Goal: Task Accomplishment & Management: Manage account settings

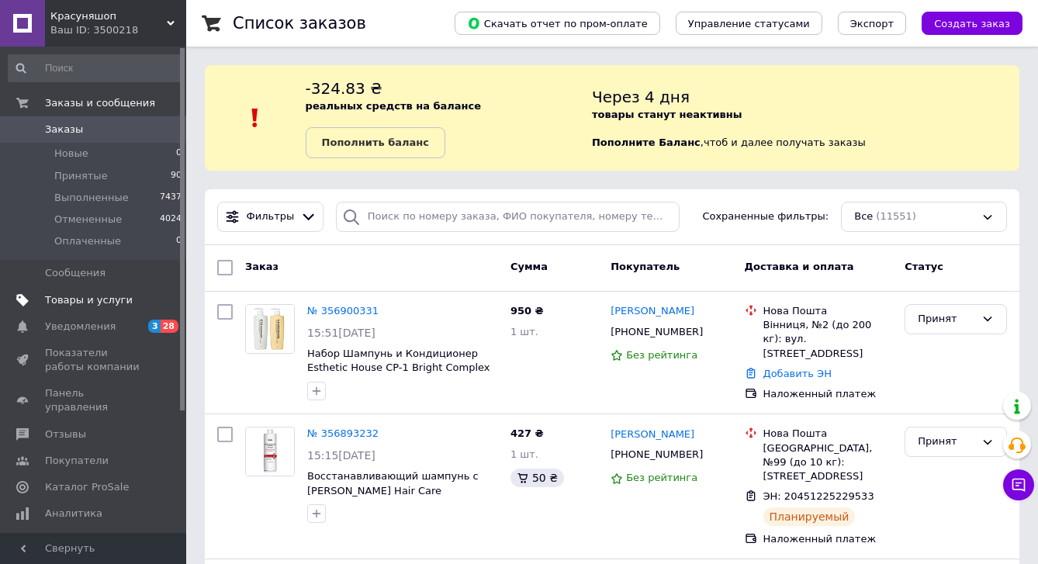
click at [95, 296] on span "Товары и услуги" at bounding box center [89, 300] width 88 height 14
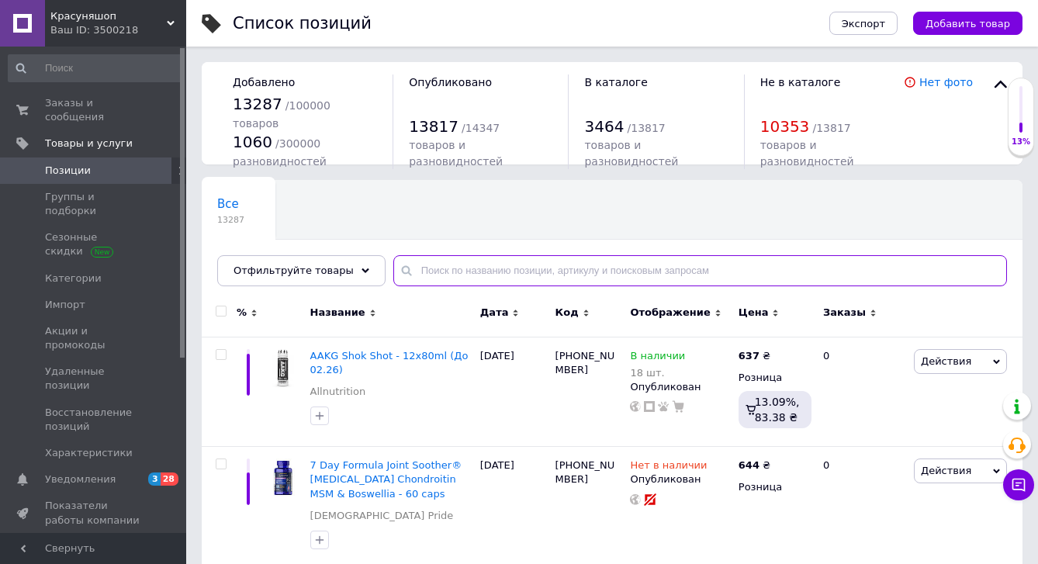
click at [425, 276] on input "text" at bounding box center [700, 270] width 614 height 31
paste input "AMRJ115BWE"
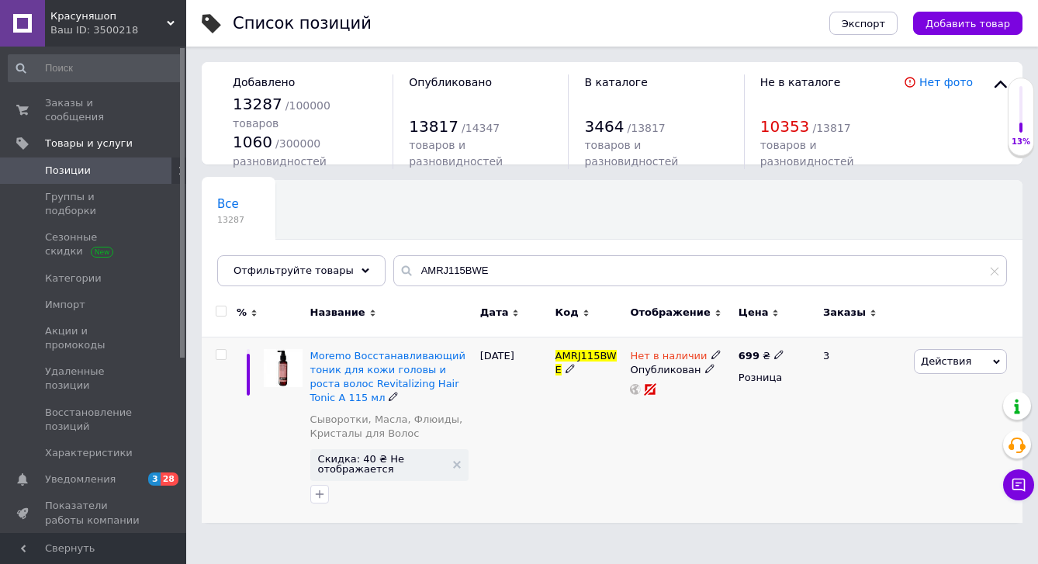
click at [712, 353] on icon at bounding box center [716, 354] width 9 height 9
click at [730, 367] on li "В наличии" at bounding box center [802, 367] width 147 height 22
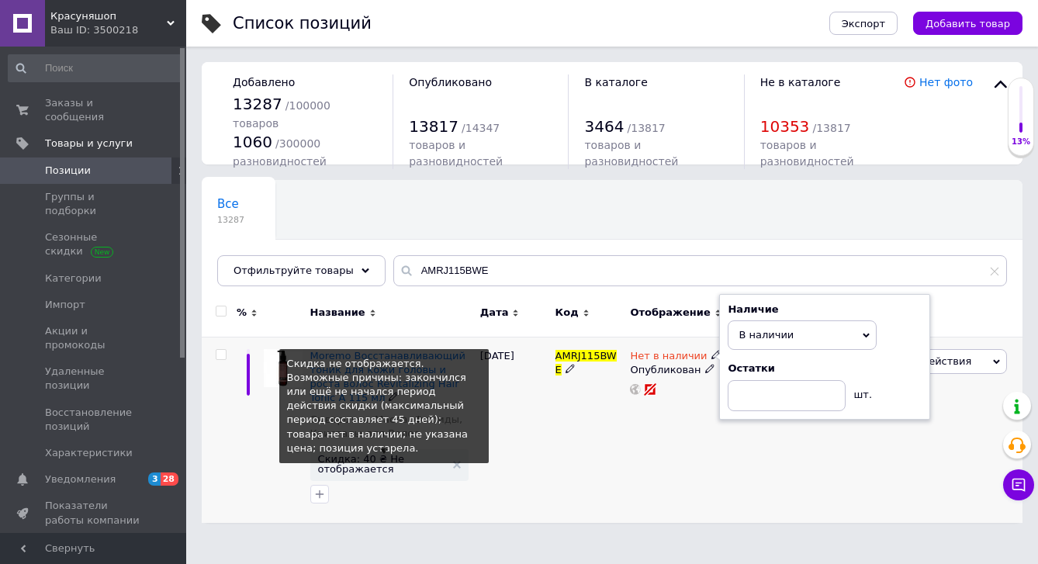
click at [394, 458] on span "Скидка: 40 ₴ Не отображается" at bounding box center [381, 464] width 127 height 20
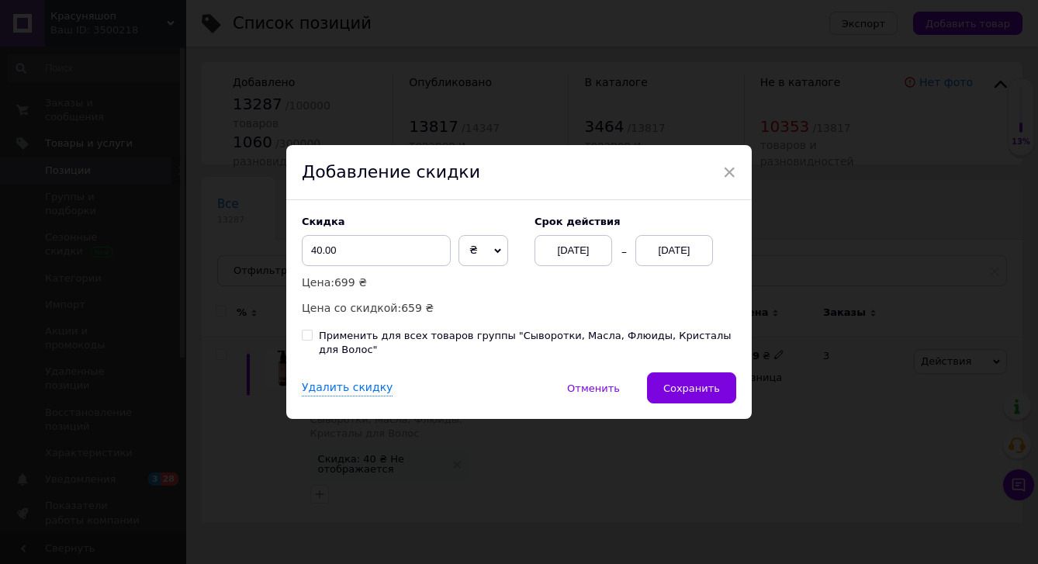
click at [681, 254] on div "[DATE]" at bounding box center [675, 250] width 78 height 31
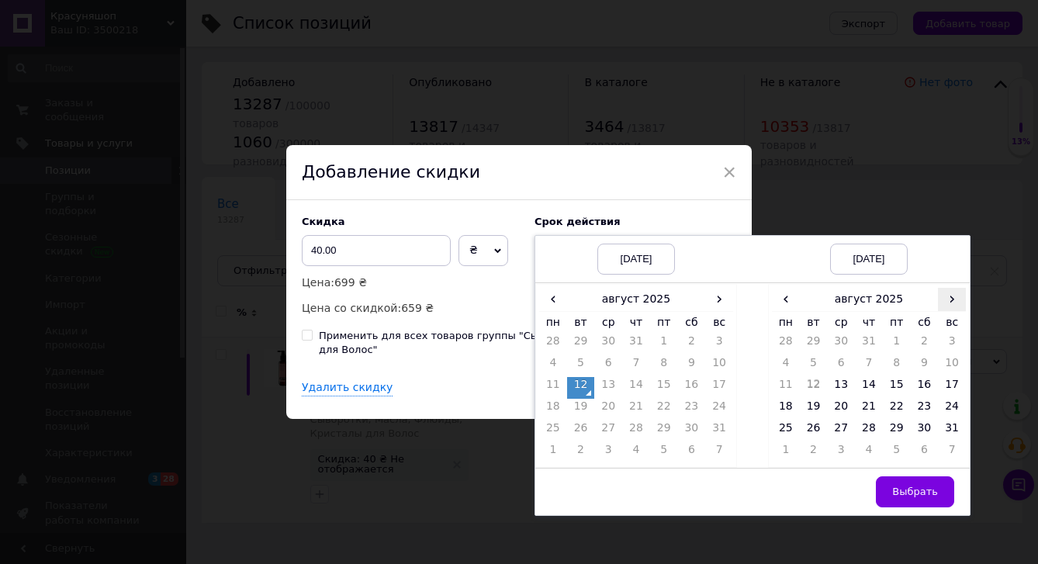
click at [942, 300] on span "›" at bounding box center [952, 299] width 28 height 23
click at [873, 431] on td "25" at bounding box center [869, 432] width 28 height 22
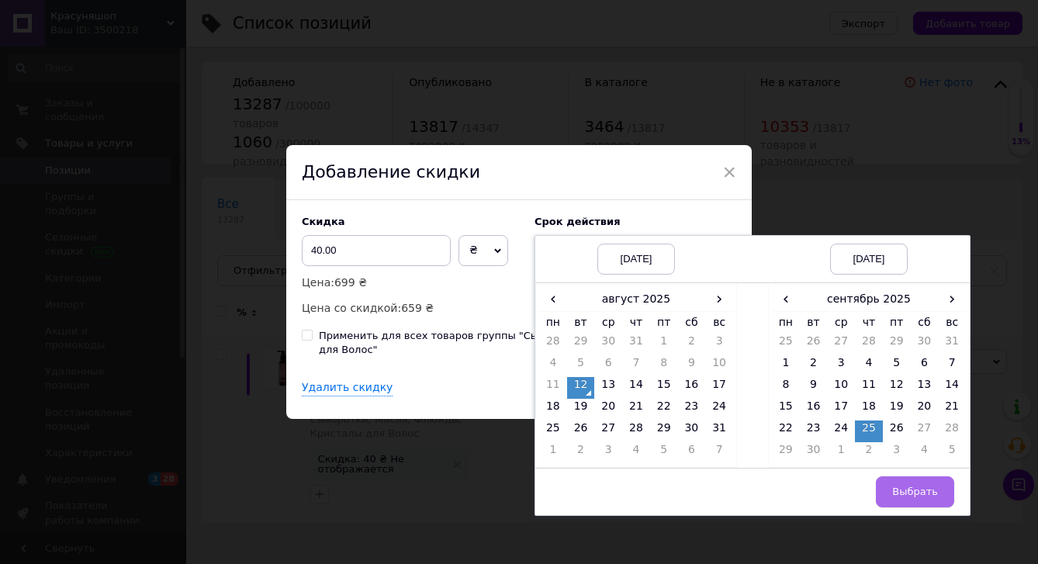
click at [917, 497] on span "Выбрать" at bounding box center [915, 492] width 46 height 12
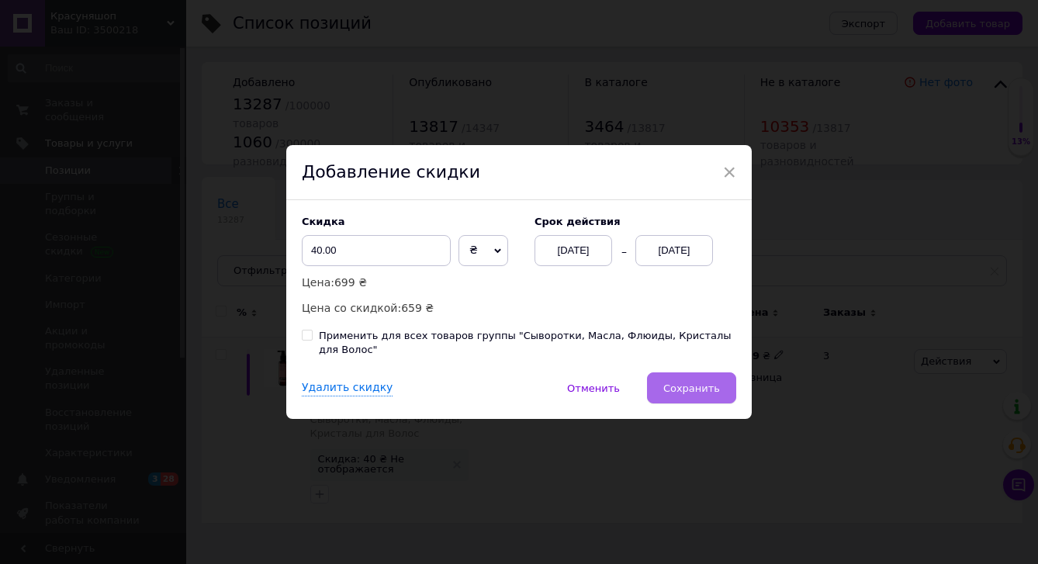
click at [698, 399] on button "Сохранить" at bounding box center [691, 388] width 89 height 31
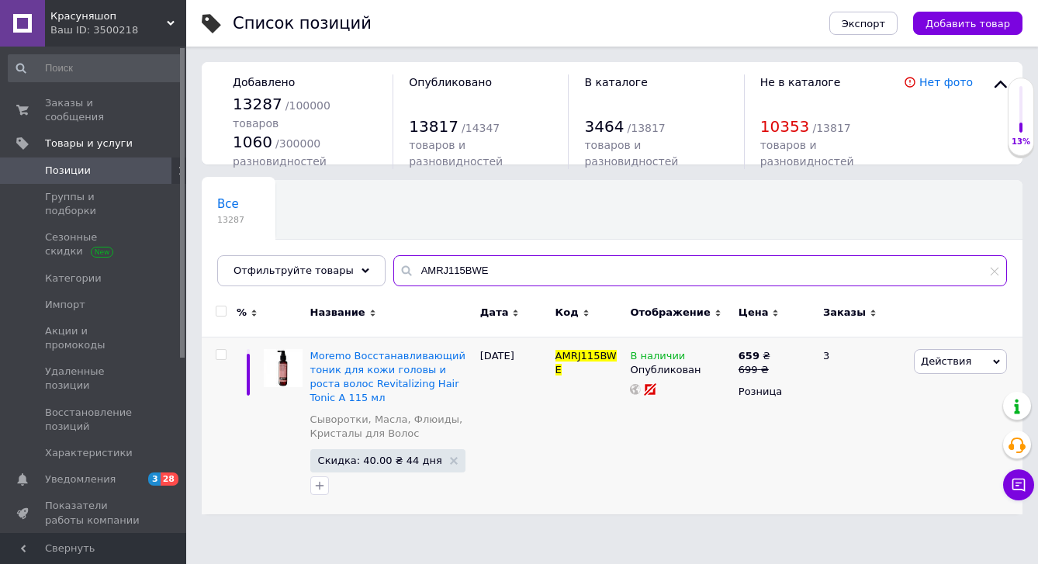
drag, startPoint x: 499, startPoint y: 276, endPoint x: 297, endPoint y: 249, distance: 203.5
click at [297, 249] on div "Все 13287 Ok Отфильтровано... Сохранить Мы ничего не нашли Возможно, ошибка в с…" at bounding box center [612, 233] width 821 height 106
paste input "LPP1"
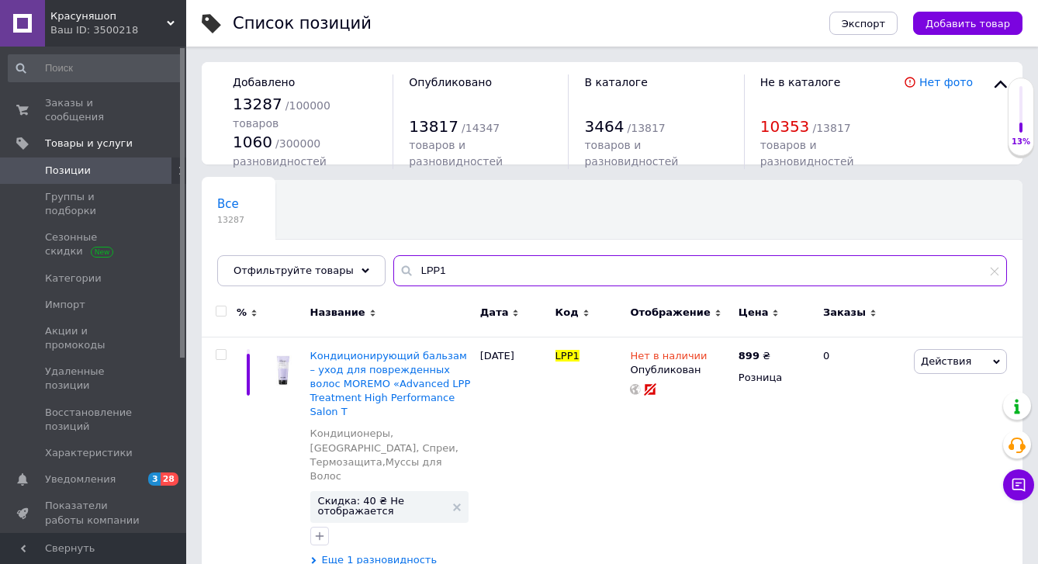
scroll to position [46, 0]
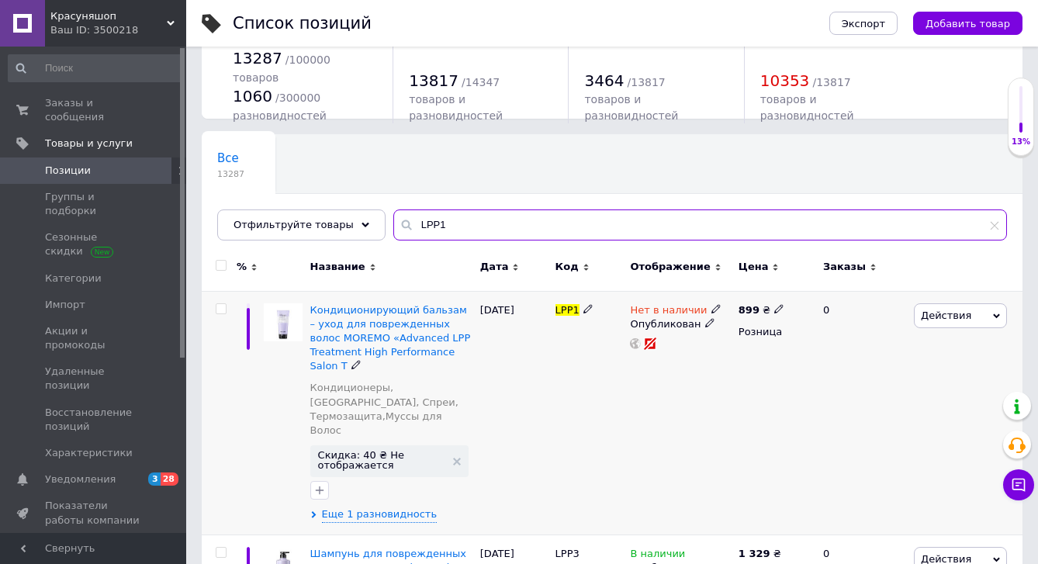
type input "LPP1"
click at [712, 307] on icon at bounding box center [716, 308] width 9 height 9
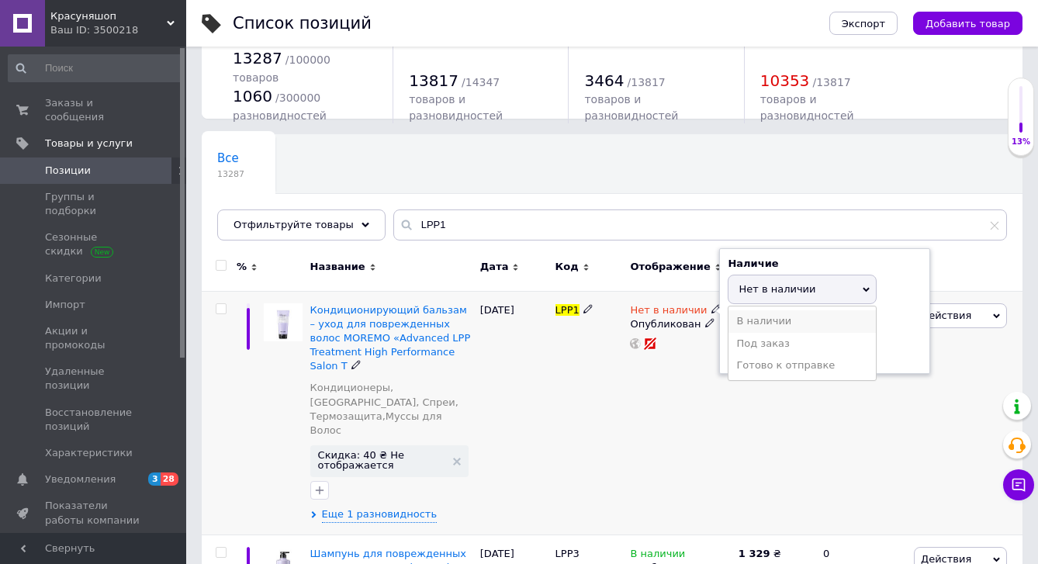
click at [751, 320] on li "В наличии" at bounding box center [802, 321] width 147 height 22
click at [579, 437] on div "LPP1" at bounding box center [589, 413] width 75 height 244
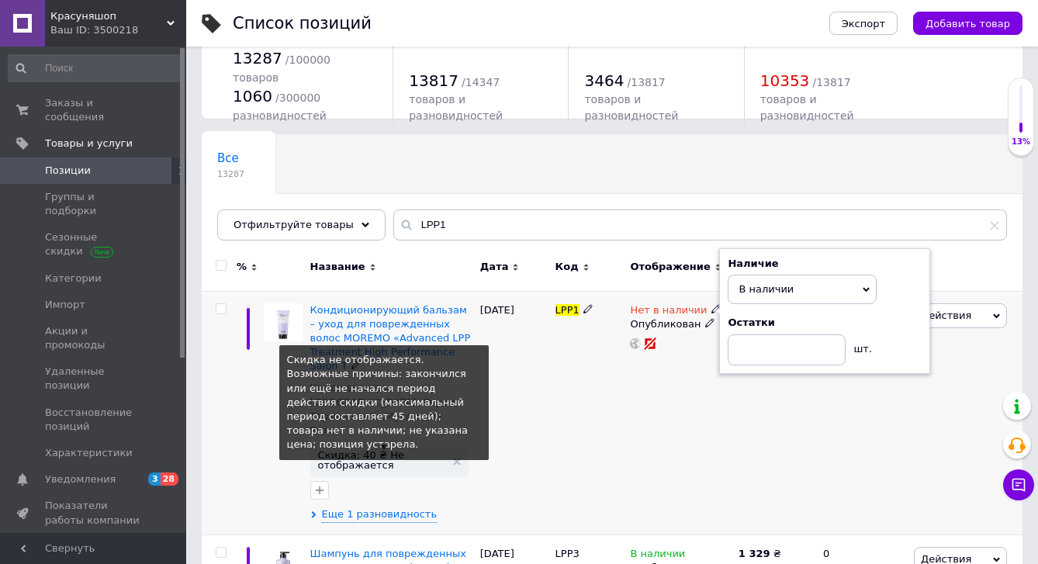
click at [406, 450] on span "Скидка: 40 ₴ Не отображается" at bounding box center [381, 460] width 127 height 20
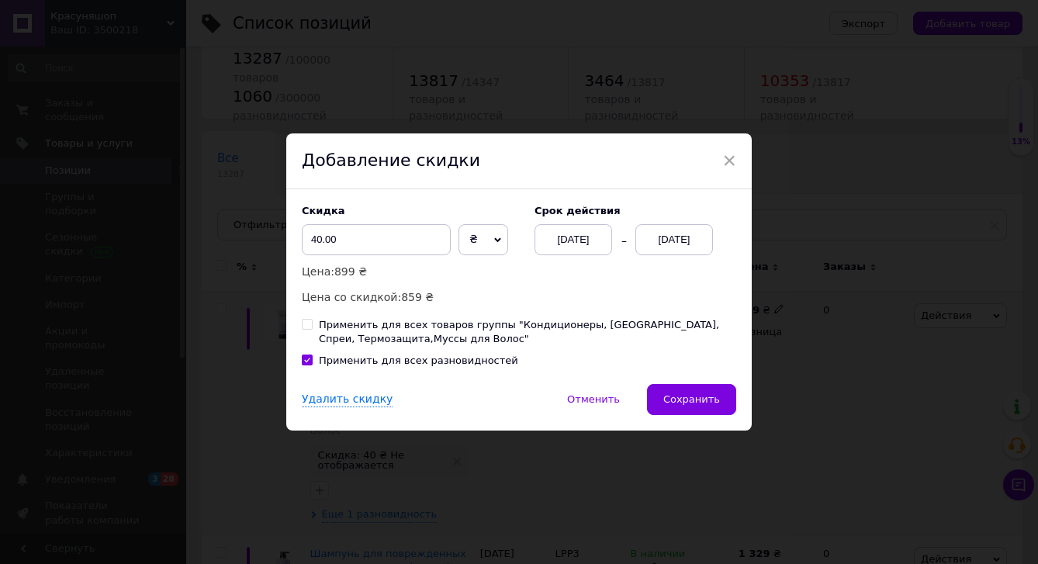
click at [306, 358] on input "Применить для всех разновидностей" at bounding box center [307, 360] width 10 height 10
checkbox input "false"
click at [658, 237] on div "[DATE]" at bounding box center [675, 239] width 78 height 31
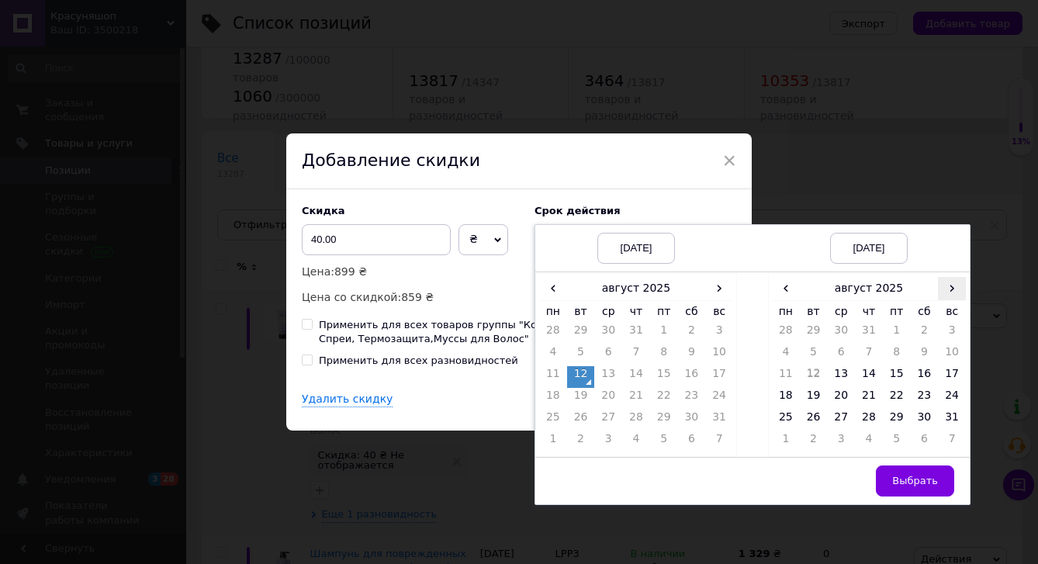
click at [955, 298] on span "›" at bounding box center [952, 288] width 28 height 23
click at [877, 414] on td "25" at bounding box center [869, 421] width 28 height 22
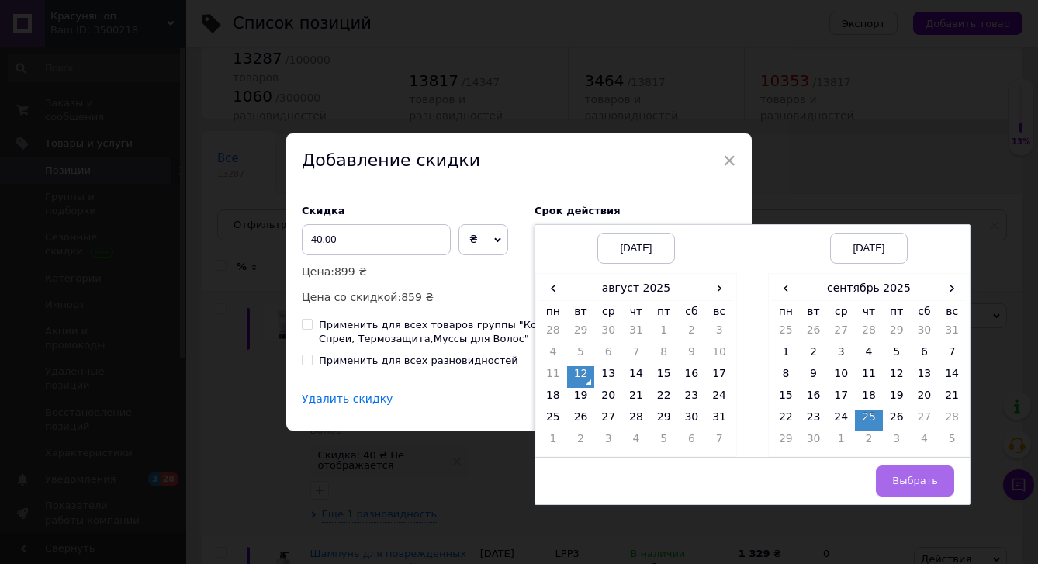
click at [902, 478] on span "Выбрать" at bounding box center [915, 481] width 46 height 12
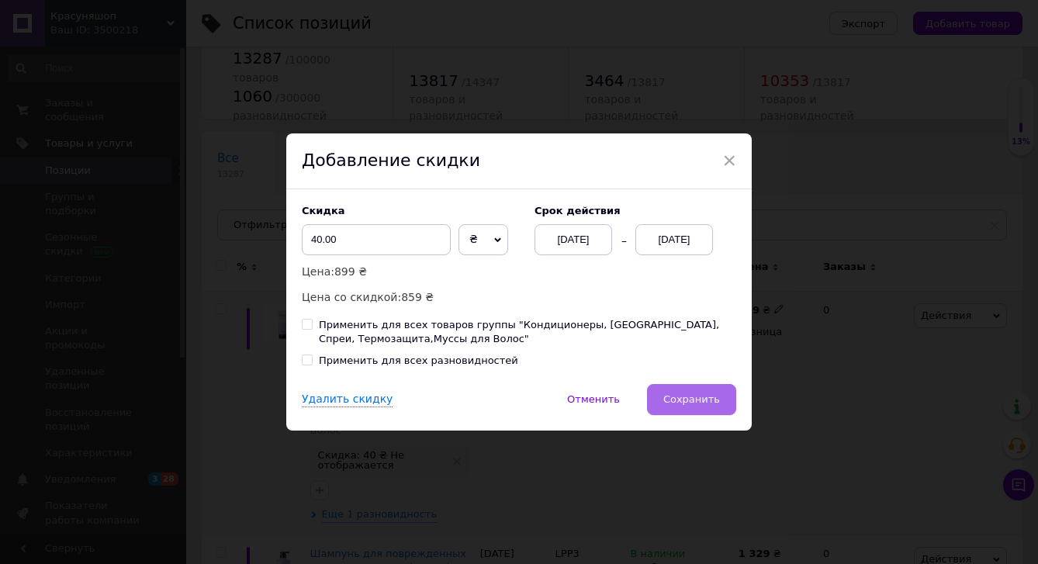
click at [715, 397] on span "Сохранить" at bounding box center [692, 399] width 57 height 12
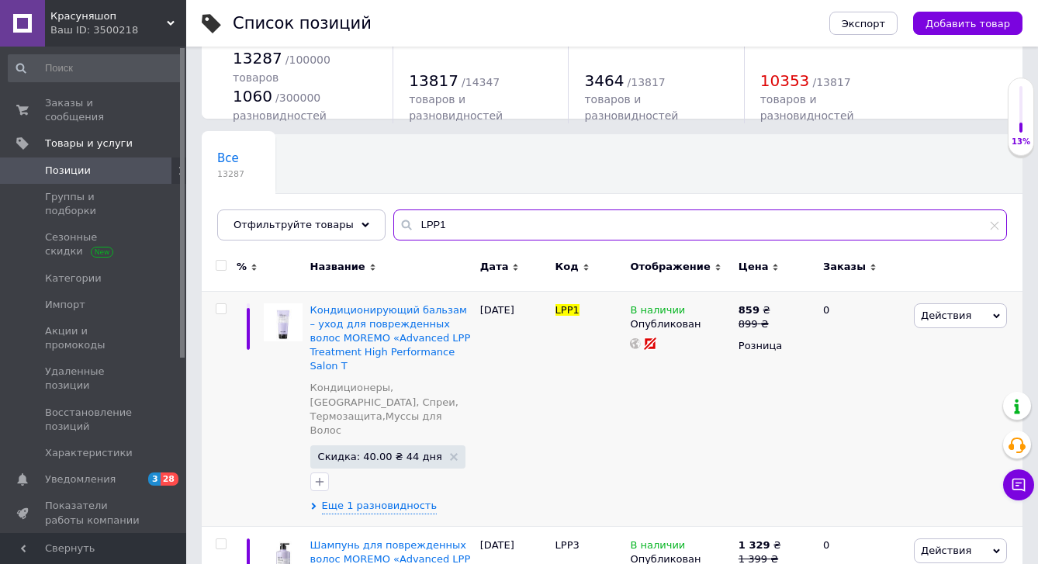
drag, startPoint x: 456, startPoint y: 230, endPoint x: 380, endPoint y: 217, distance: 77.2
click at [380, 217] on div "Все 13287 Ok Отфильтровано... Сохранить Мы ничего не нашли Возможно, ошибка в с…" at bounding box center [612, 187] width 821 height 106
paste input "M"
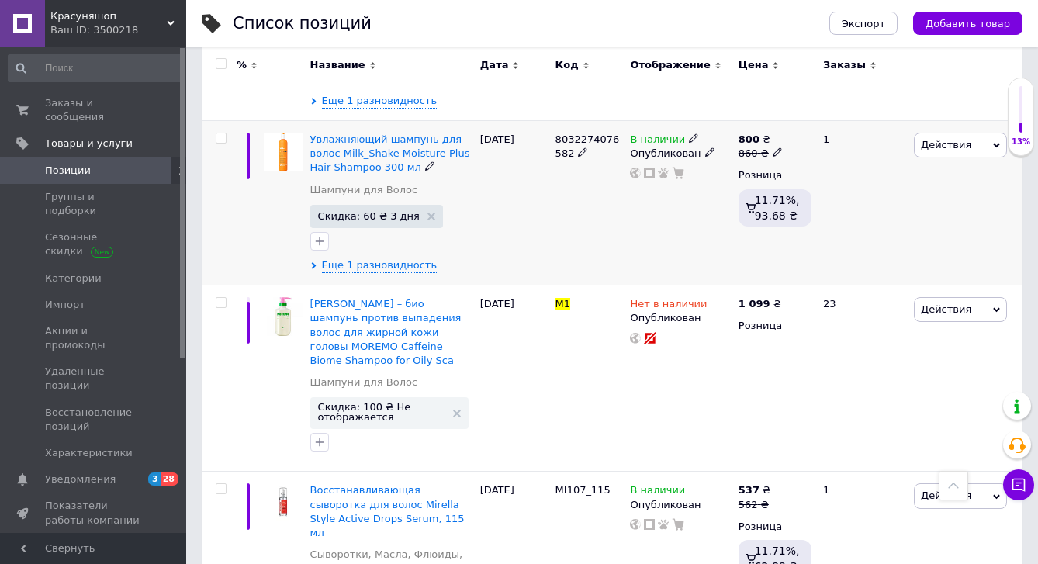
scroll to position [1994, 0]
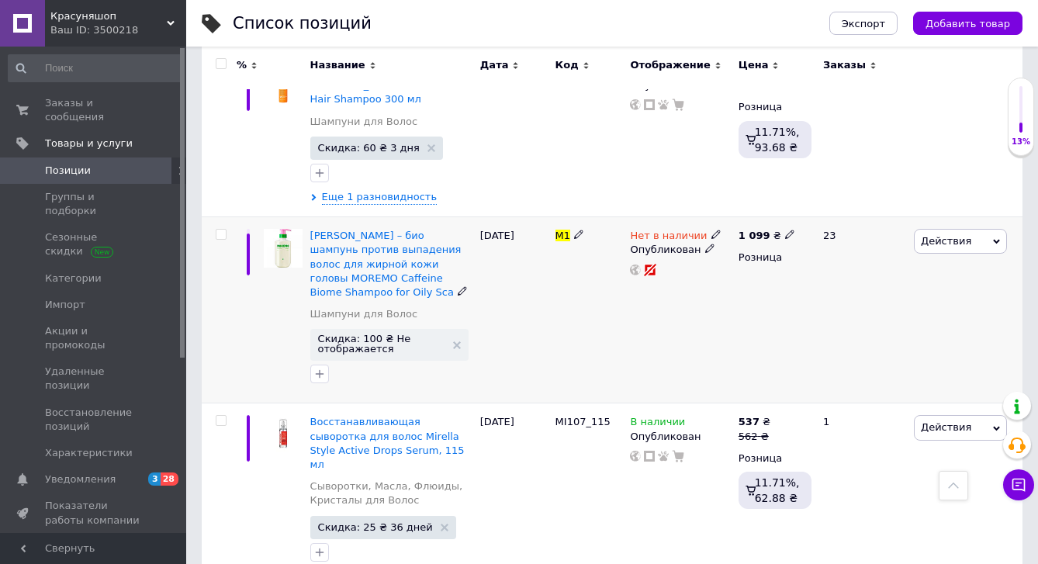
click at [712, 230] on icon at bounding box center [716, 234] width 9 height 9
click at [747, 237] on li "В наличии" at bounding box center [802, 248] width 147 height 22
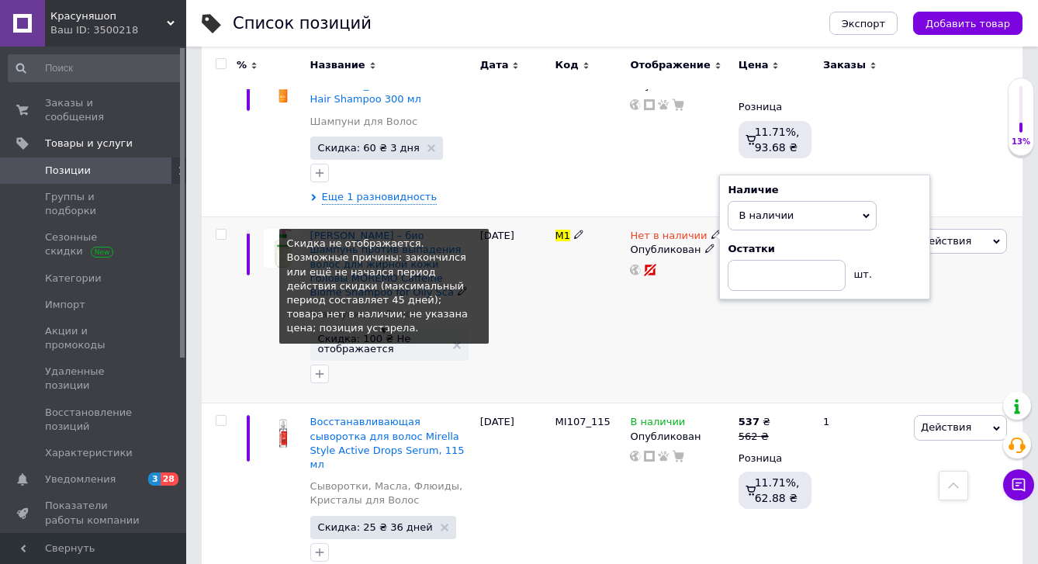
click at [408, 334] on span "Скидка: 100 ₴ Не отображается" at bounding box center [381, 344] width 127 height 20
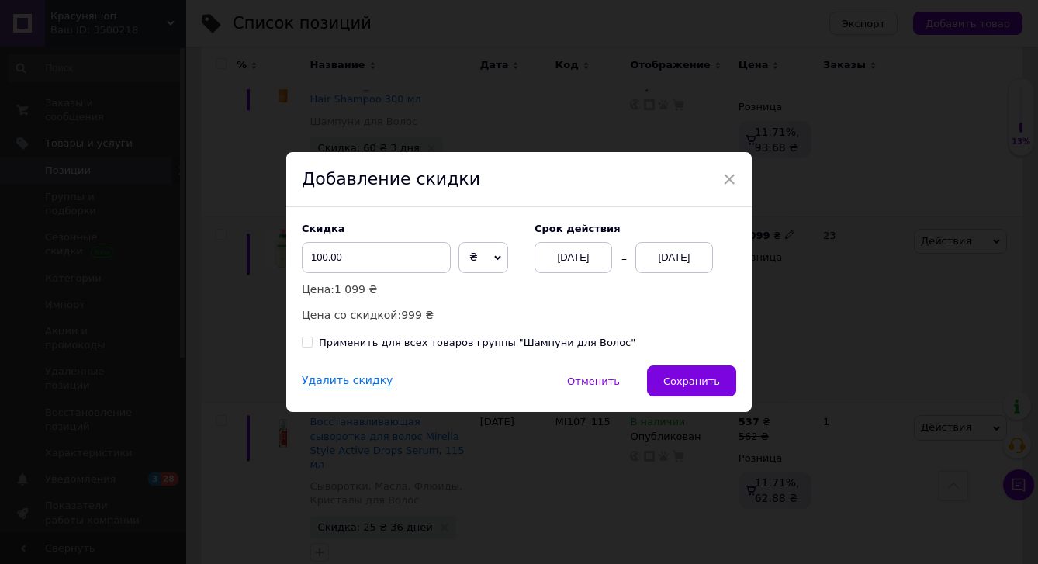
click at [671, 266] on div "[DATE]" at bounding box center [675, 257] width 78 height 31
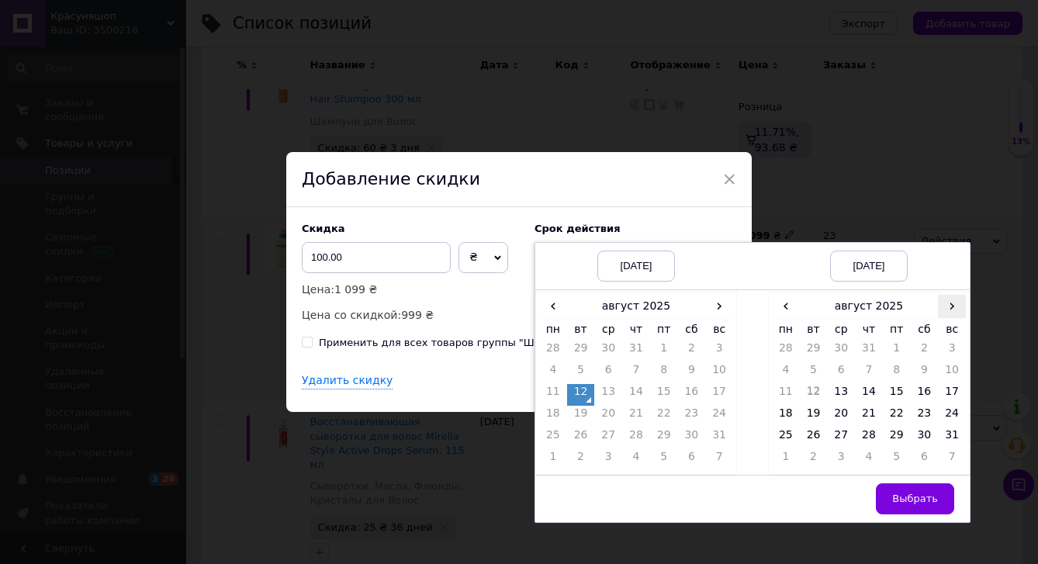
click at [952, 307] on span "›" at bounding box center [952, 306] width 28 height 23
click at [879, 436] on td "25" at bounding box center [869, 439] width 28 height 22
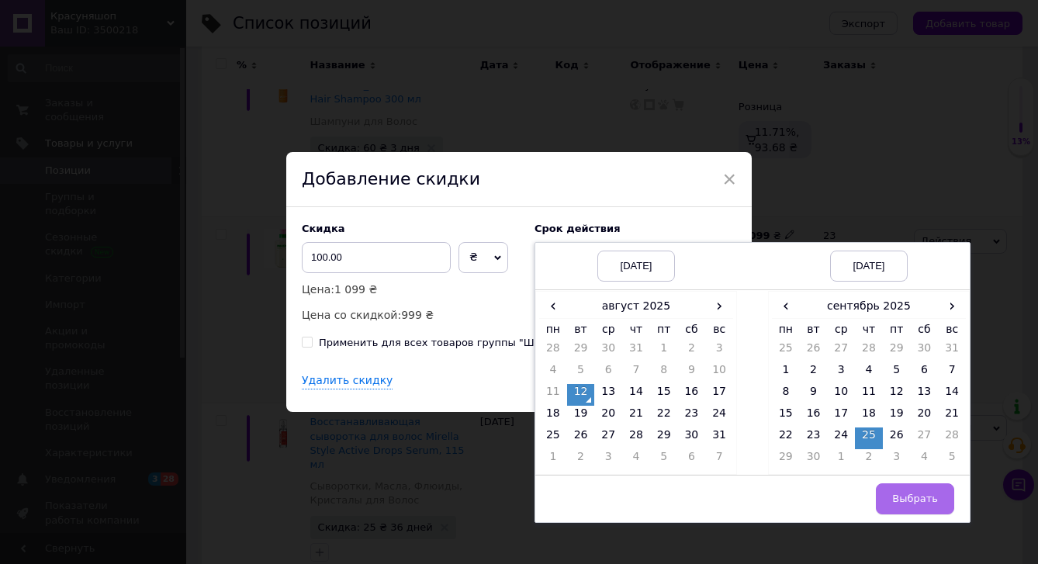
click at [909, 496] on span "Выбрать" at bounding box center [915, 499] width 46 height 12
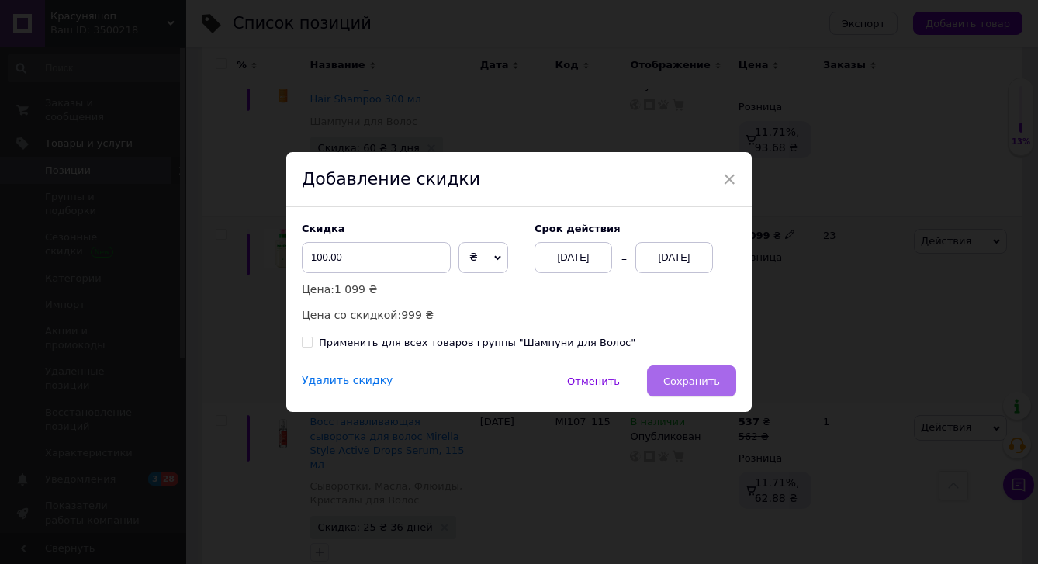
click at [697, 381] on span "Сохранить" at bounding box center [692, 382] width 57 height 12
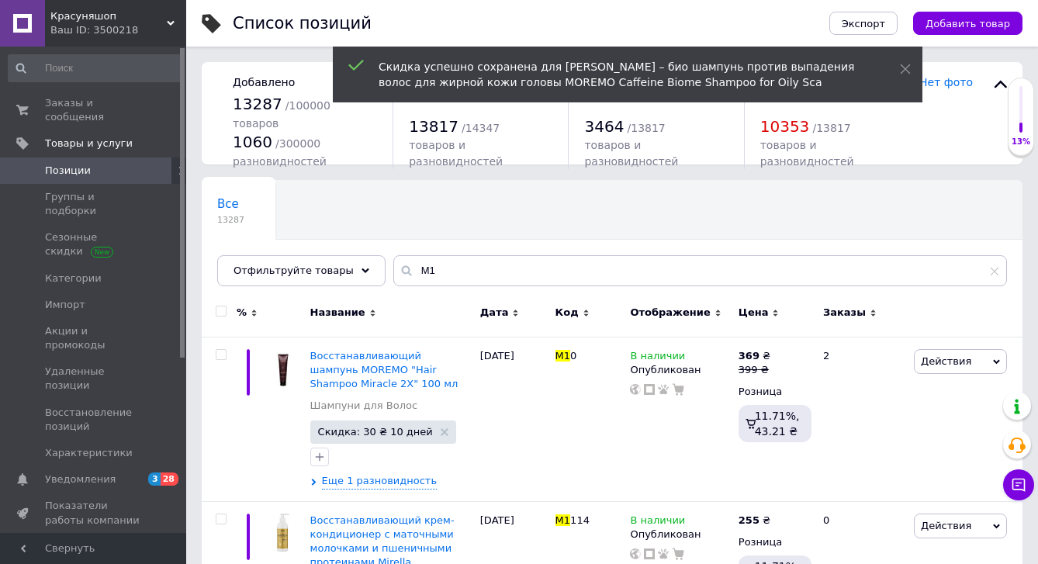
scroll to position [0, 0]
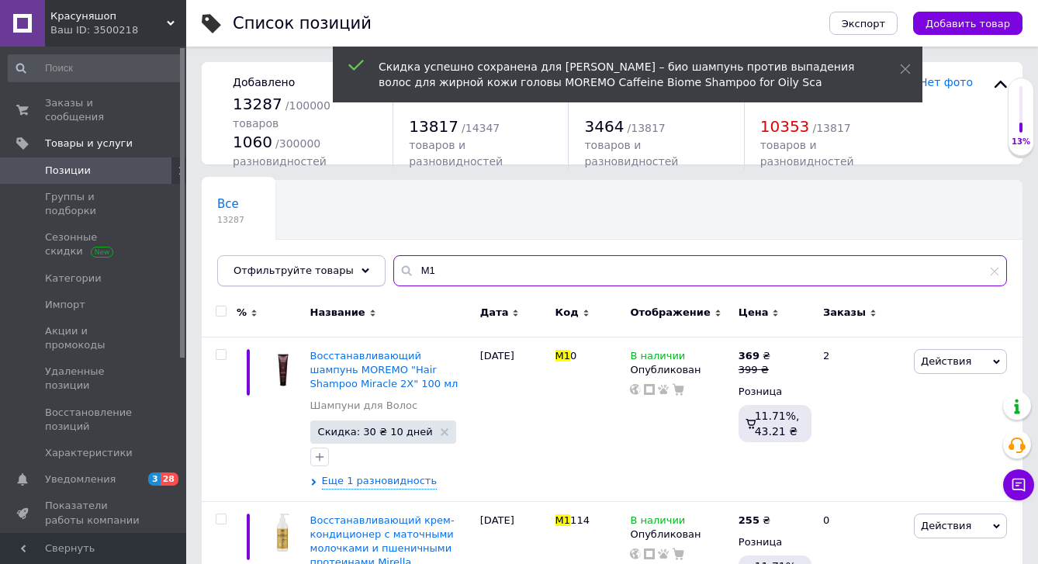
drag, startPoint x: 437, startPoint y: 269, endPoint x: 342, endPoint y: 259, distance: 95.2
click at [342, 259] on div "Отфильтруйте товары M1" at bounding box center [612, 270] width 790 height 31
paste input "New Moremo"
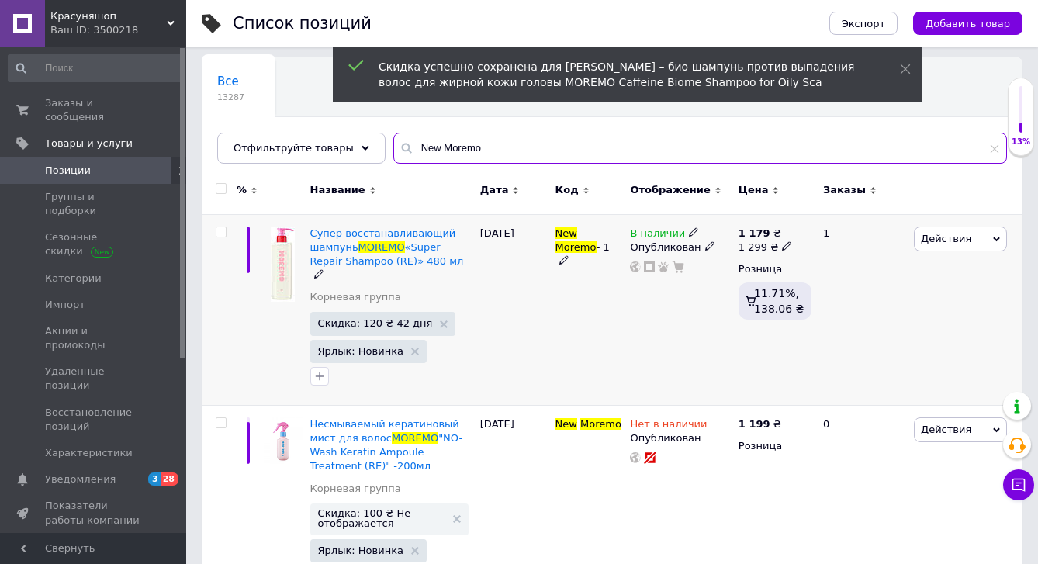
scroll to position [154, 0]
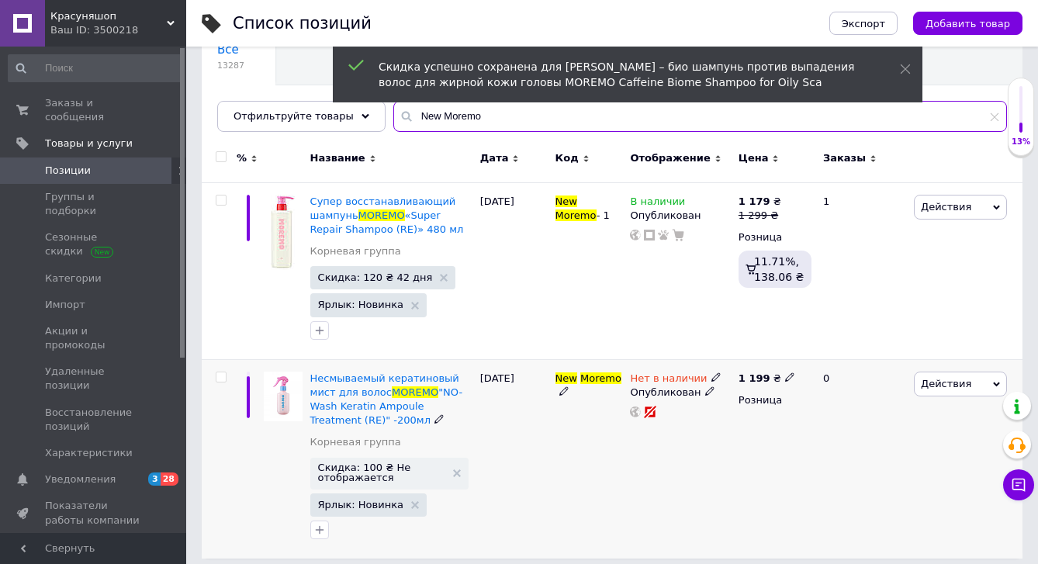
type input "New Moremo"
click at [712, 376] on icon at bounding box center [716, 377] width 9 height 9
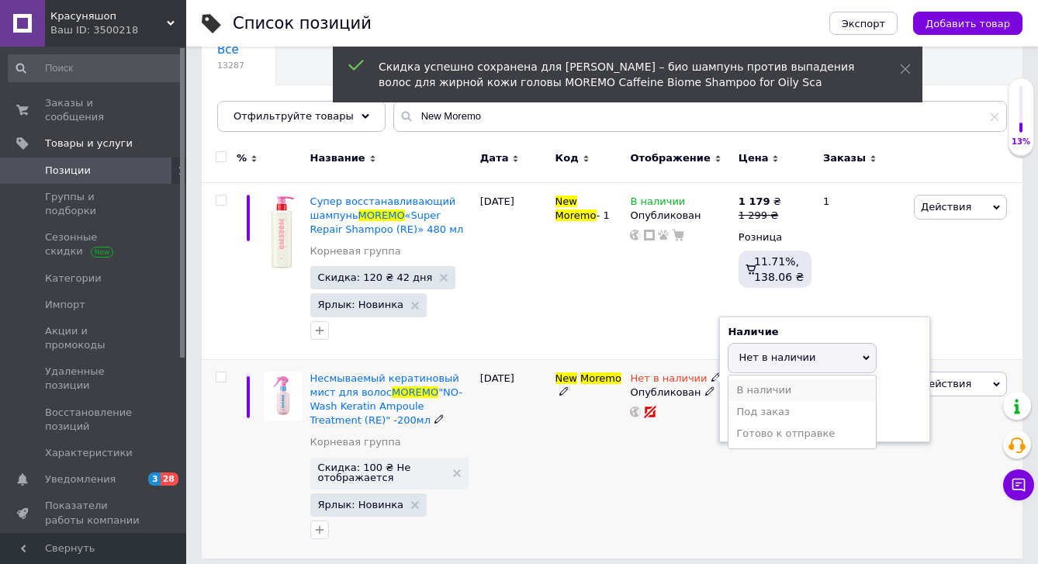
click at [761, 393] on li "В наличии" at bounding box center [802, 390] width 147 height 22
click at [669, 508] on div "Нет в наличии Наличие В наличии Нет в наличии Под заказ Готово к отправке Остат…" at bounding box center [680, 458] width 108 height 199
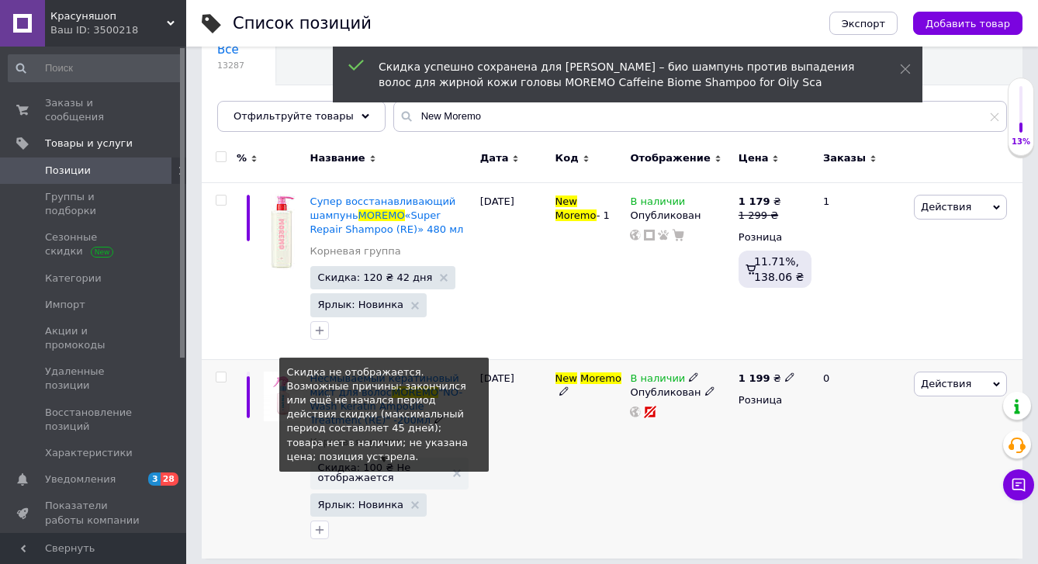
click at [354, 471] on span "Скидка: 100 ₴ Не отображается" at bounding box center [381, 473] width 127 height 20
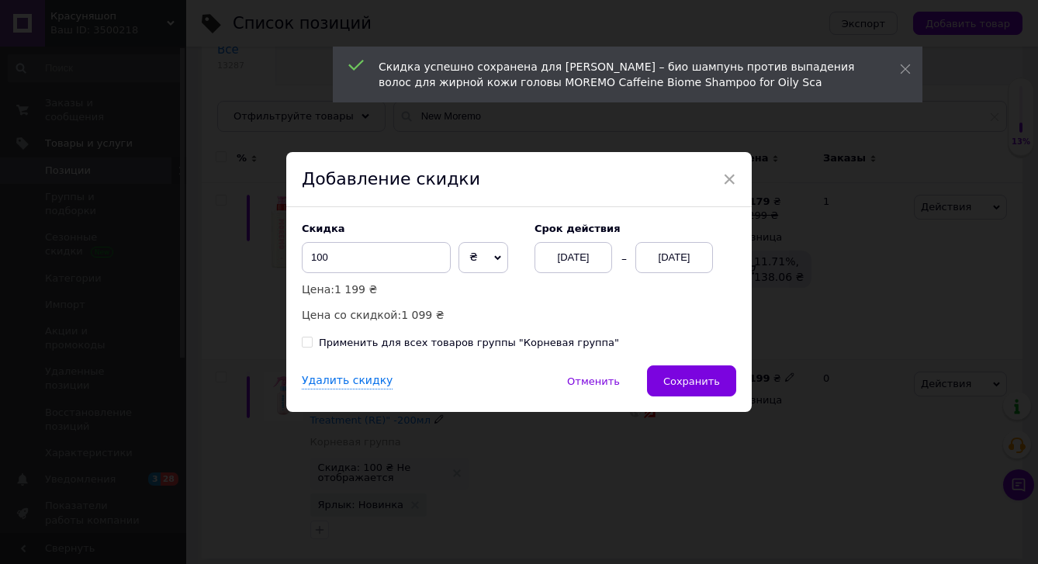
click at [682, 251] on div "[DATE]" at bounding box center [675, 257] width 78 height 31
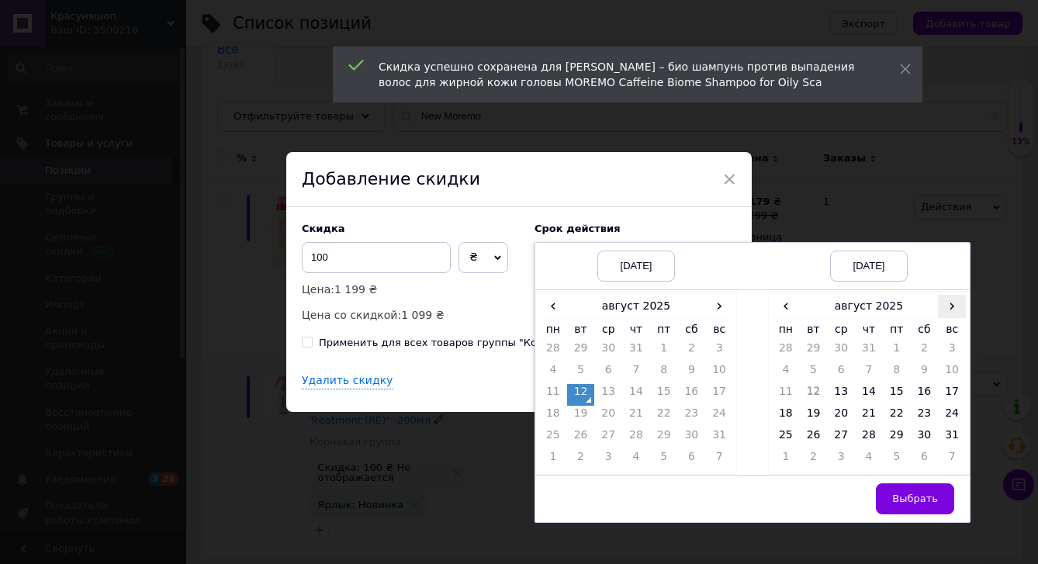
click at [953, 307] on span "›" at bounding box center [952, 306] width 28 height 23
click at [873, 441] on td "25" at bounding box center [869, 439] width 28 height 22
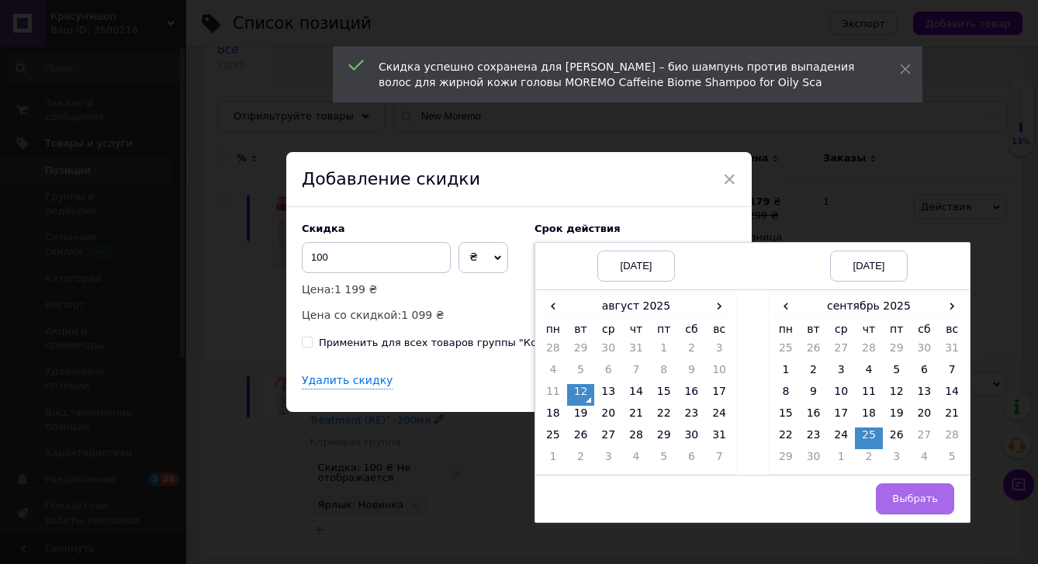
click at [915, 511] on button "Выбрать" at bounding box center [915, 498] width 78 height 31
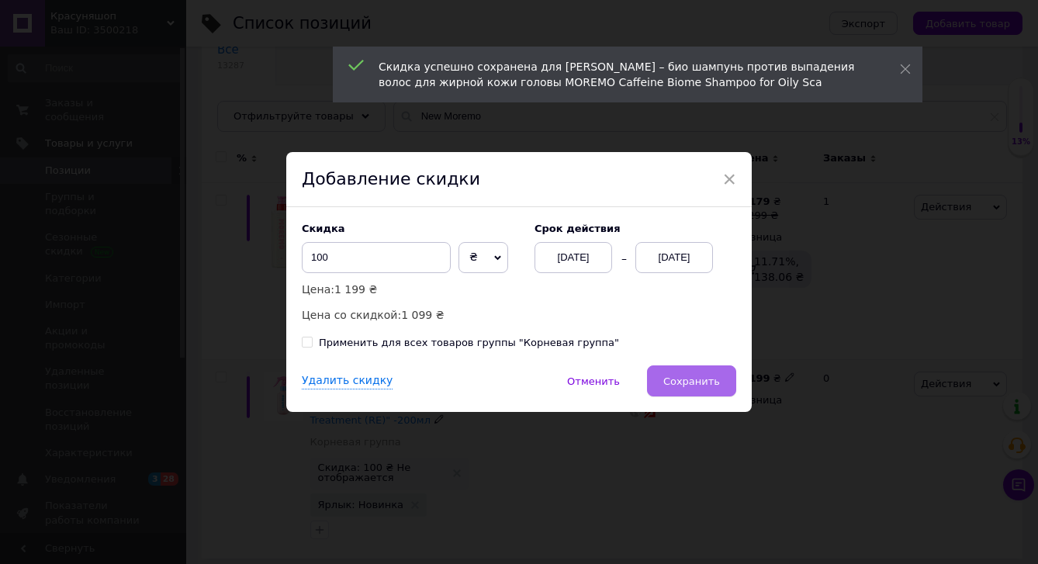
click at [693, 387] on button "Сохранить" at bounding box center [691, 381] width 89 height 31
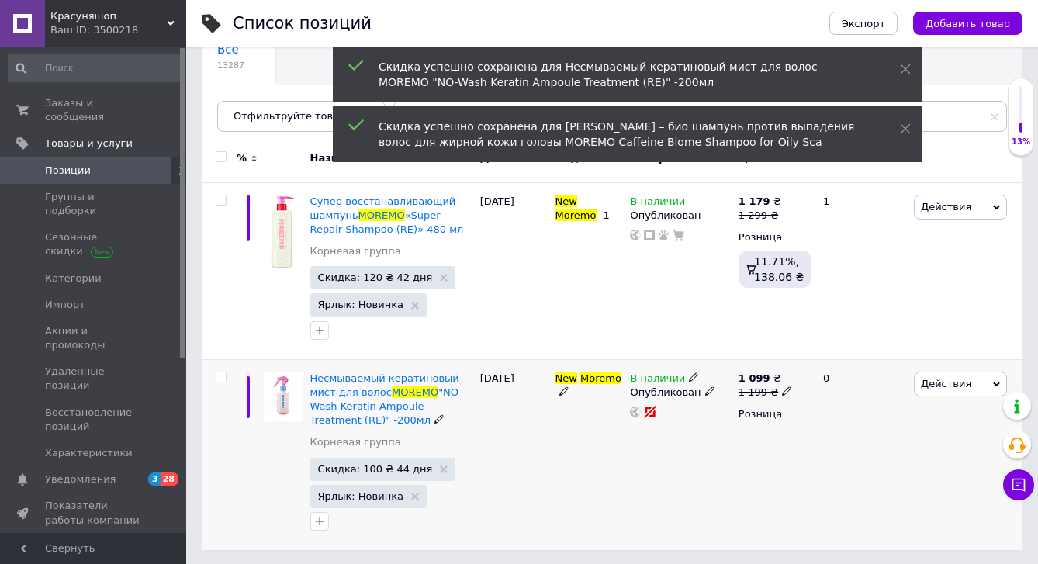
click at [705, 487] on div "В наличии Опубликован" at bounding box center [680, 454] width 108 height 191
